Goal: Task Accomplishment & Management: Manage account settings

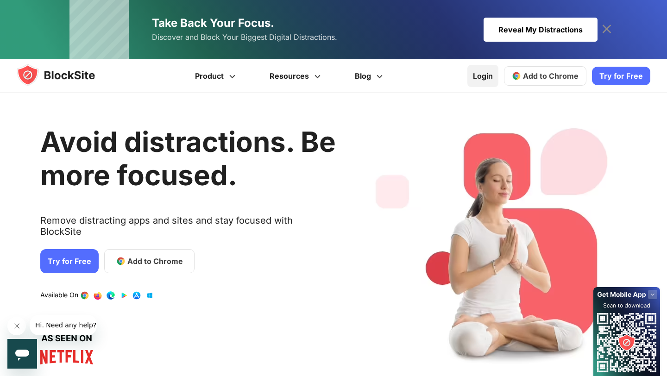
click at [487, 78] on link "Login" at bounding box center [482, 76] width 31 height 22
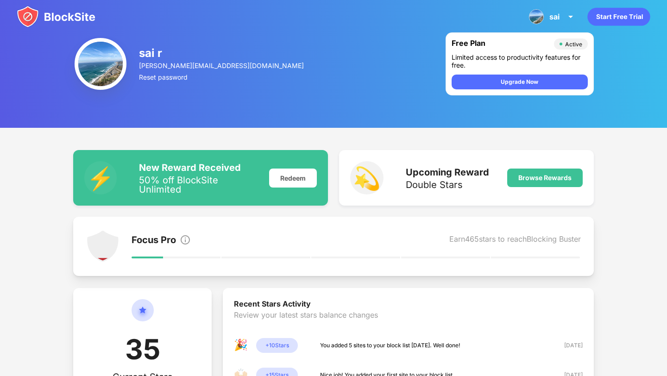
click at [61, 12] on img at bounding box center [56, 17] width 79 height 22
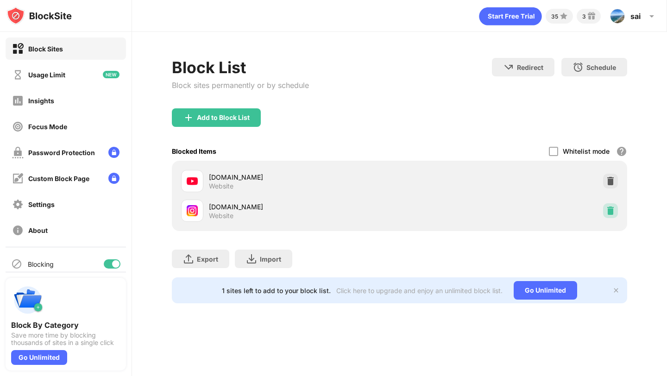
click at [613, 208] on img at bounding box center [610, 210] width 9 height 9
